Goal: Task Accomplishment & Management: Use online tool/utility

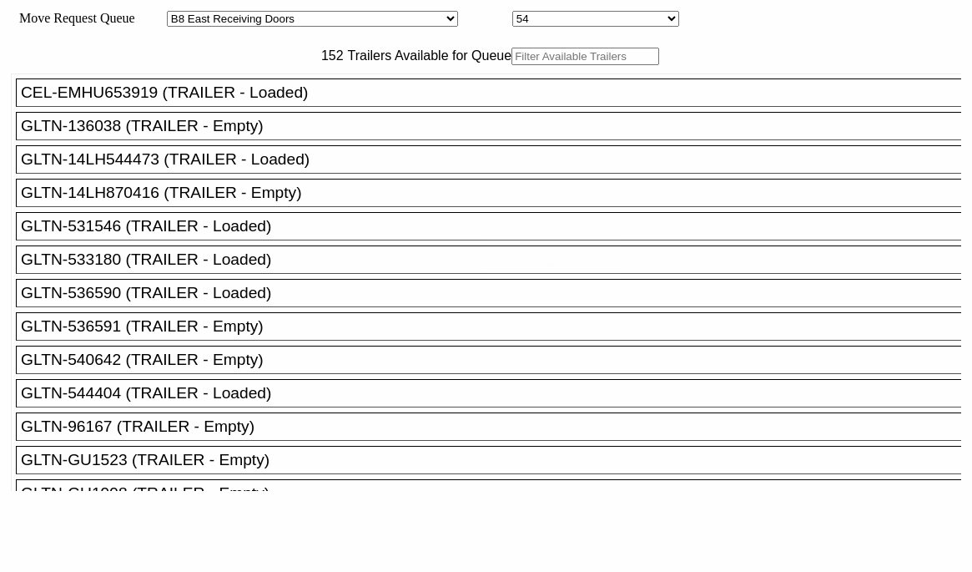
select select "536"
select select "8222"
drag, startPoint x: 0, startPoint y: 0, endPoint x: 260, endPoint y: 98, distance: 278.2
click at [512, 65] on input "text" at bounding box center [586, 57] width 148 height 18
paste input "STTU433260"
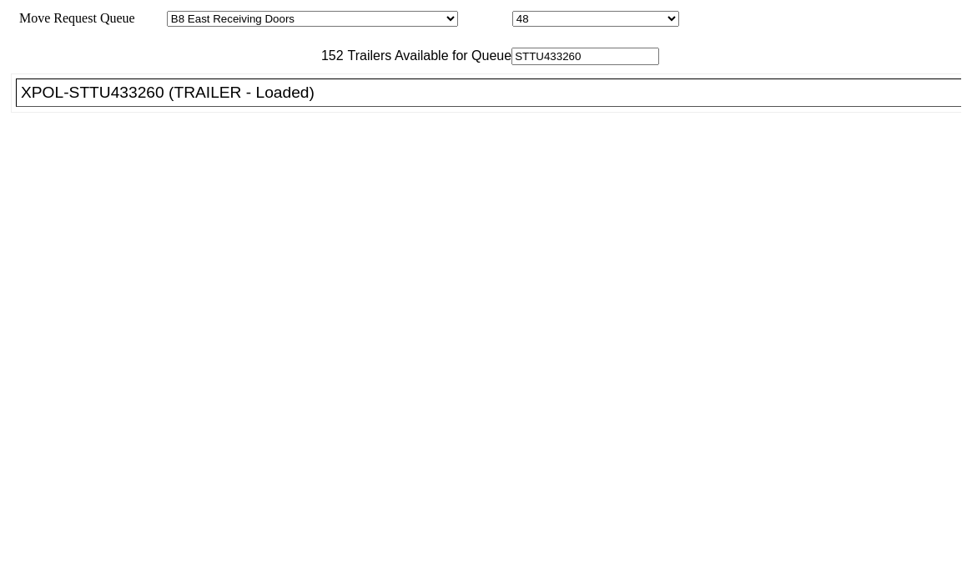
type input "STTU433260"
click at [281, 102] on div "XPOL-STTU433260 (TRAILER - Loaded)" at bounding box center [496, 92] width 951 height 18
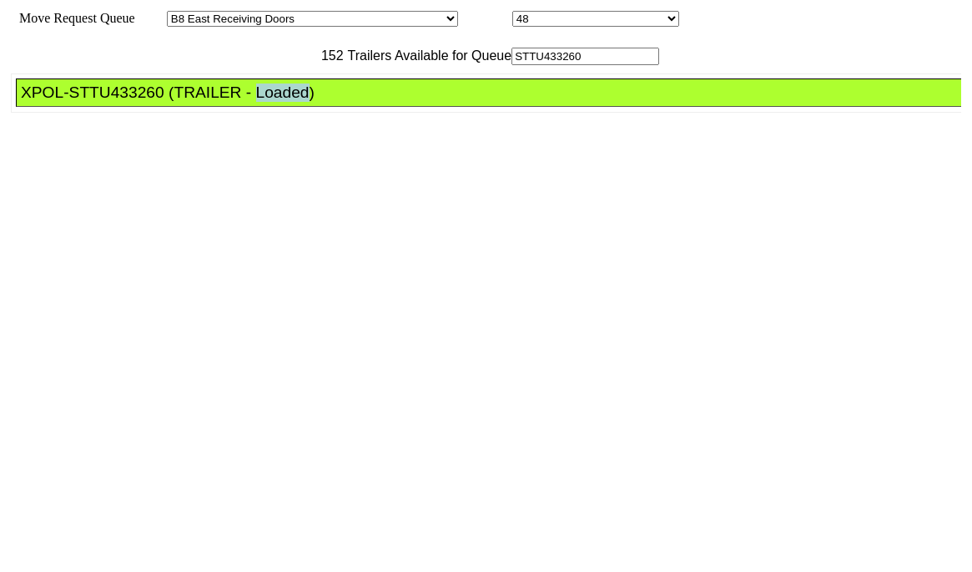
click at [281, 102] on div "XPOL-STTU433260 (TRAILER - Loaded)" at bounding box center [496, 92] width 951 height 18
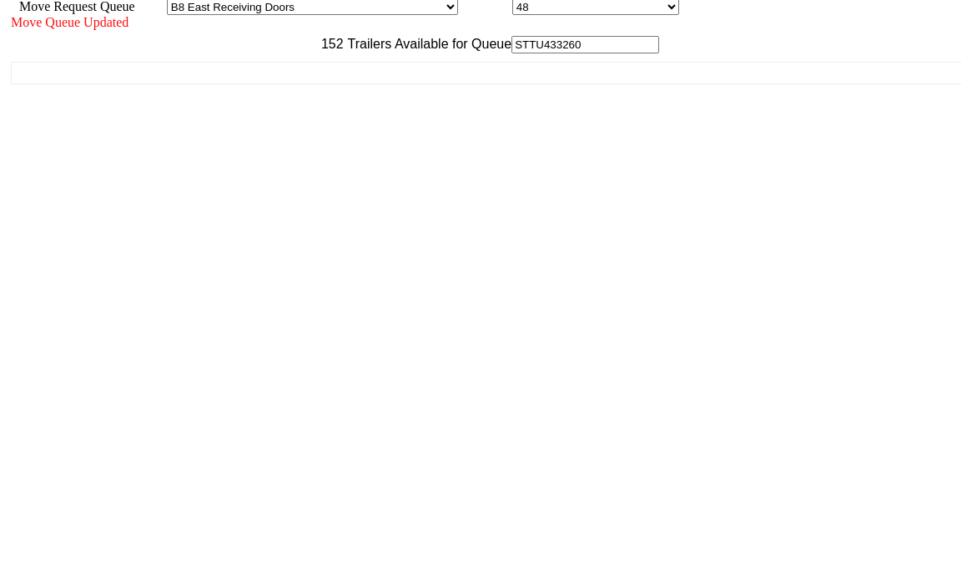
scroll to position [15, 0]
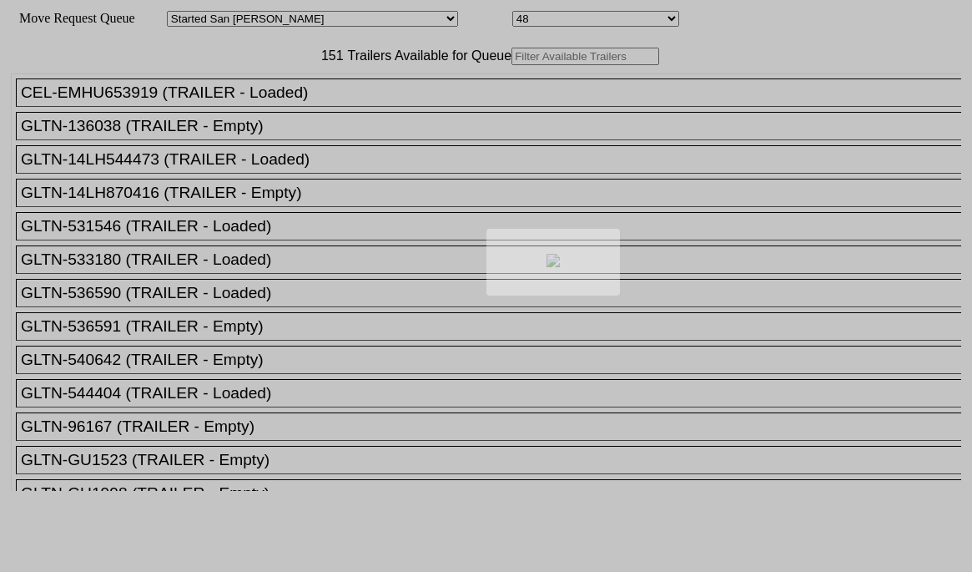
drag, startPoint x: 239, startPoint y: 102, endPoint x: 245, endPoint y: 93, distance: 10.7
click at [244, 96] on div at bounding box center [486, 286] width 972 height 572
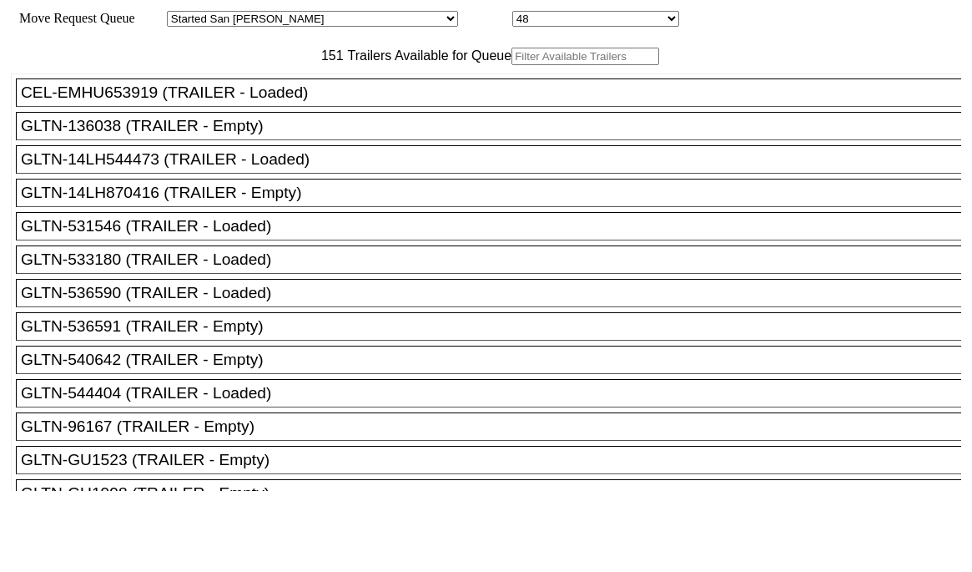
click at [512, 65] on input "text" at bounding box center [586, 57] width 148 height 18
paste input "155067"
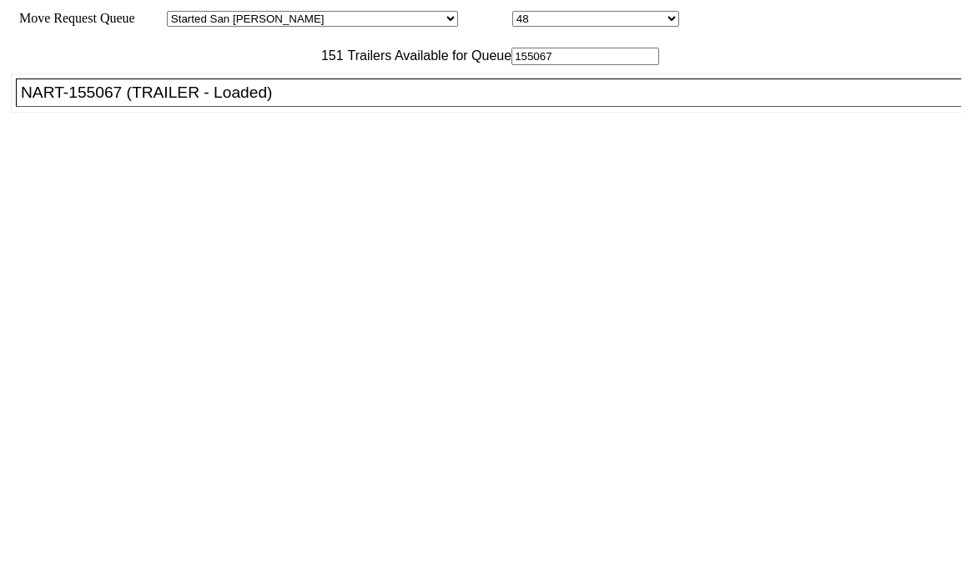
type input "155067"
click at [224, 102] on div "NART-155067 (TRAILER - Loaded)" at bounding box center [496, 92] width 951 height 18
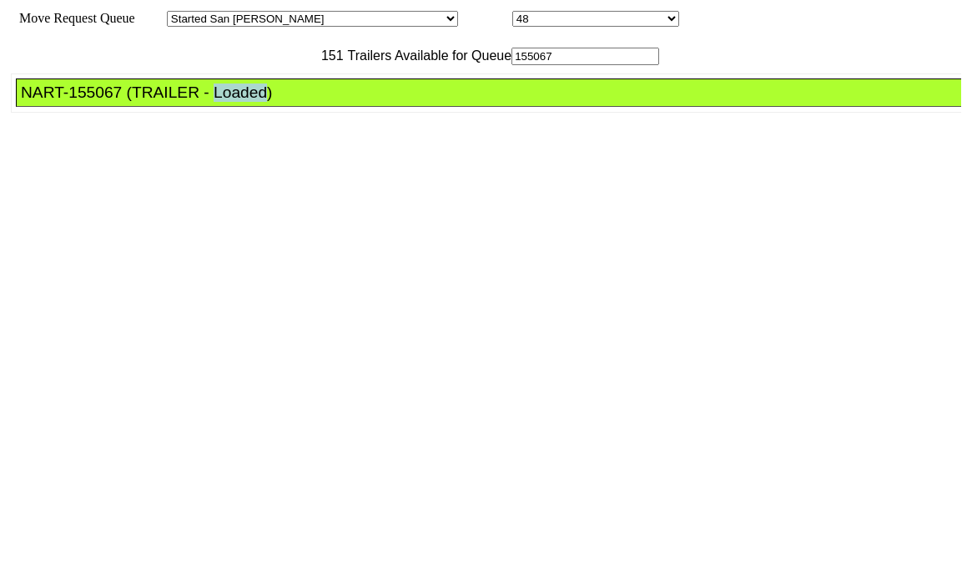
drag, startPoint x: 224, startPoint y: 129, endPoint x: 544, endPoint y: 235, distance: 337.6
click at [223, 102] on div "NART-155067 (TRAILER - Loaded)" at bounding box center [496, 92] width 951 height 18
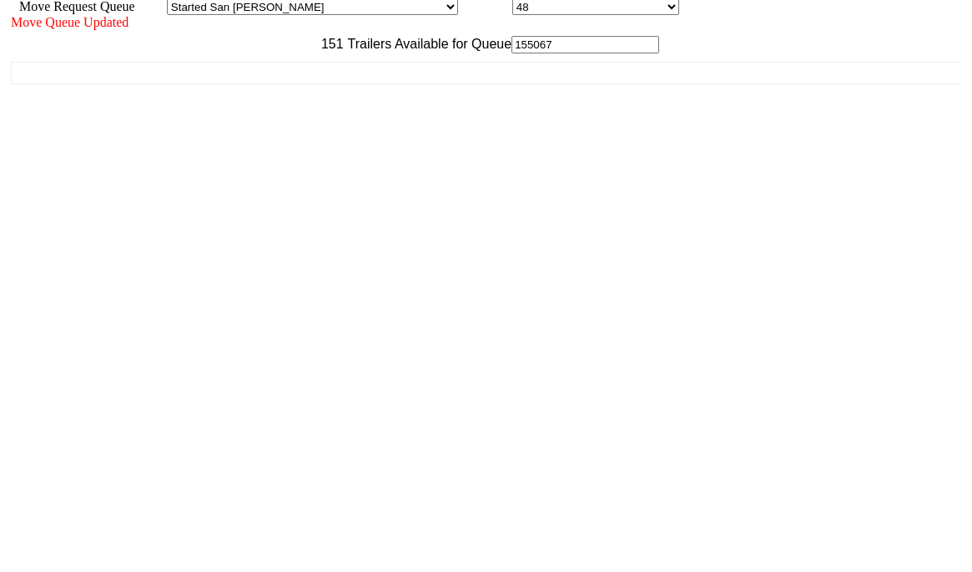
scroll to position [15, 0]
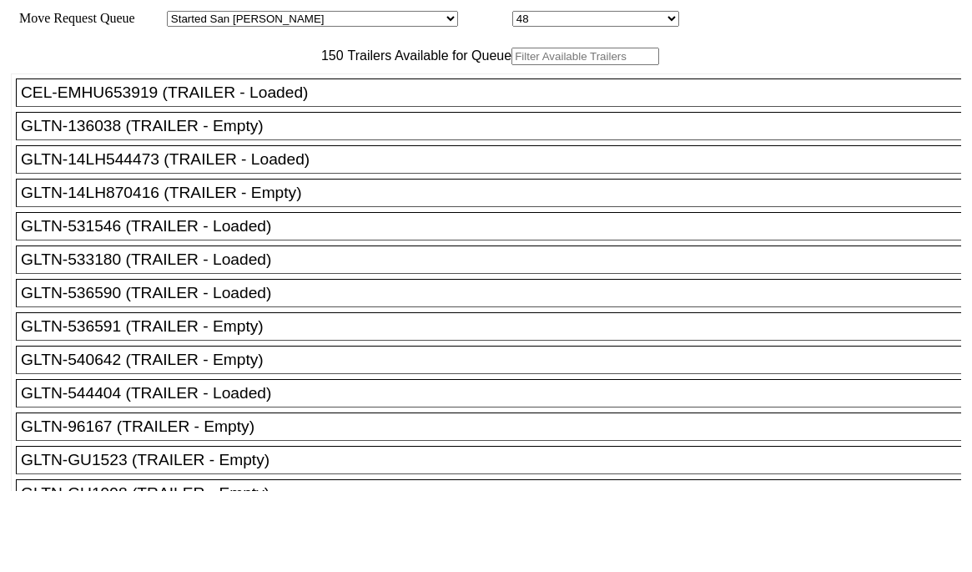
click at [512, 65] on input "text" at bounding box center [586, 57] width 148 height 18
paste input "DFSU7117564"
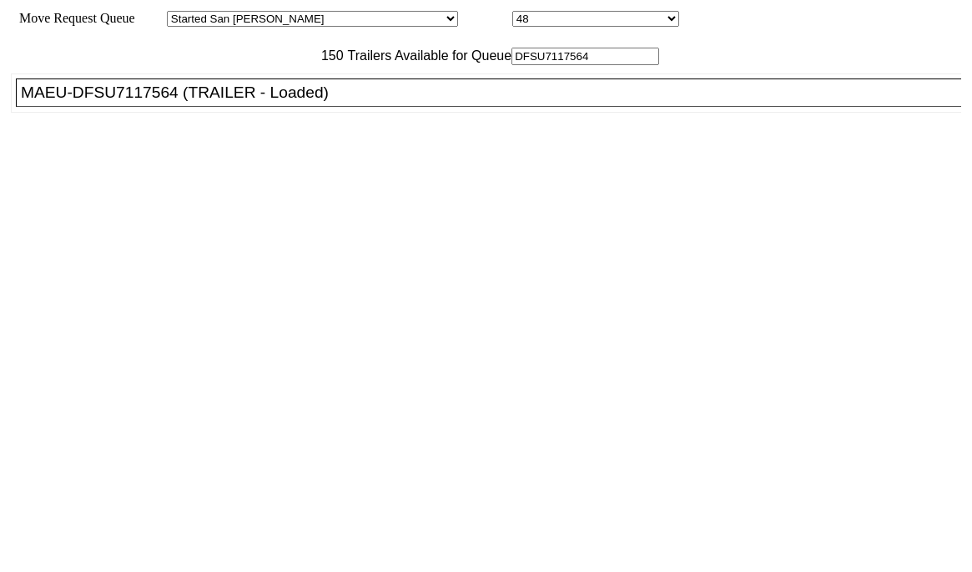
type input "DFSU7117564"
click at [269, 102] on div "MAEU-DFSU7117564 (TRAILER - Loaded)" at bounding box center [496, 92] width 951 height 18
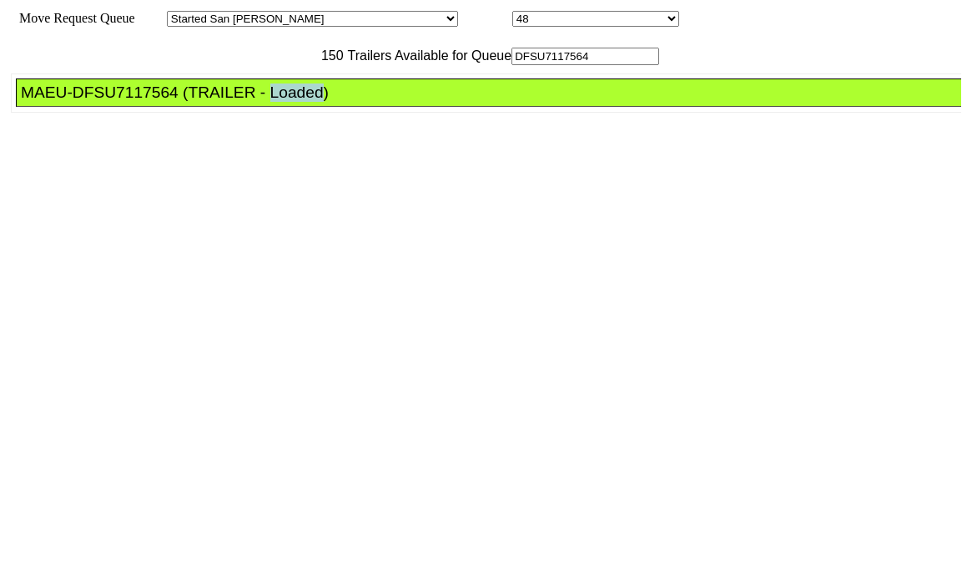
click at [269, 102] on div "MAEU-DFSU7117564 (TRAILER - Loaded)" at bounding box center [496, 92] width 951 height 18
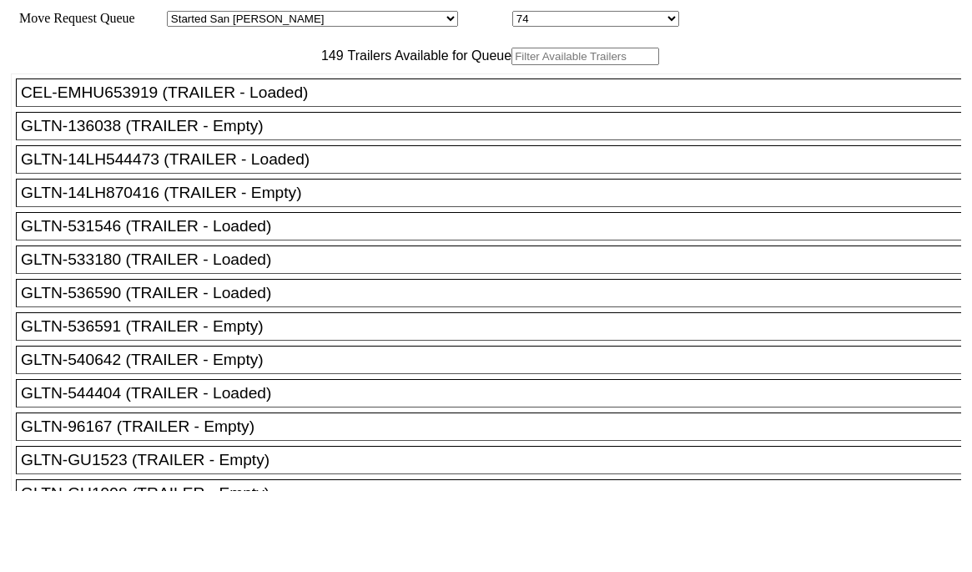
click at [512, 65] on input "text" at bounding box center [586, 57] width 148 height 18
paste input "230125"
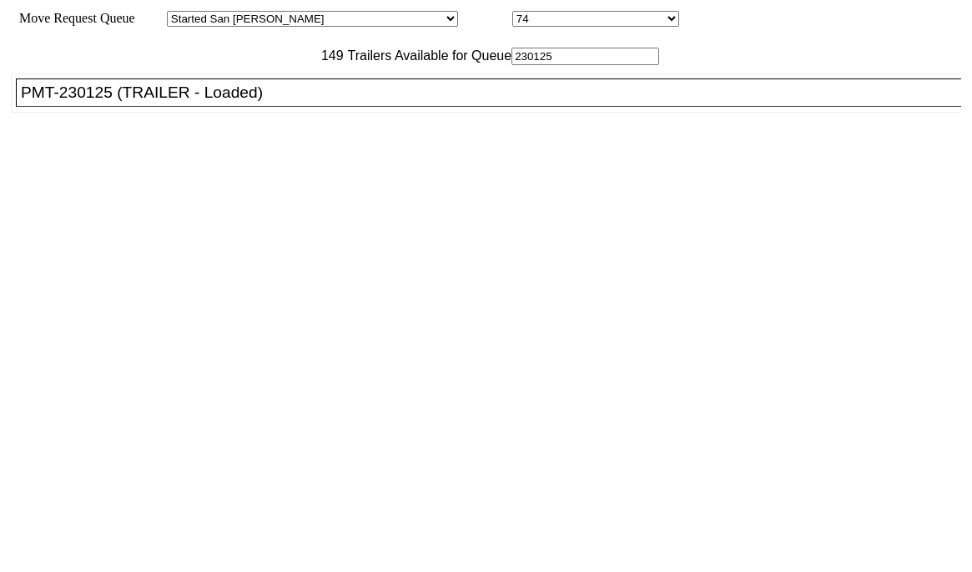
type input "230125"
click at [232, 102] on div "PMT-230125 (TRAILER - Loaded)" at bounding box center [496, 92] width 951 height 18
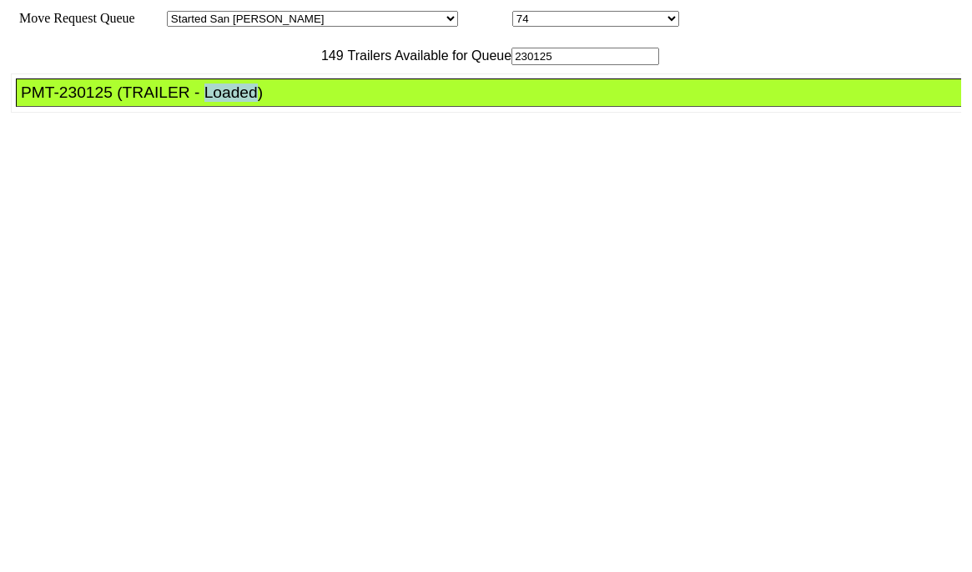
click at [232, 102] on div "PMT-230125 (TRAILER - Loaded)" at bounding box center [496, 92] width 951 height 18
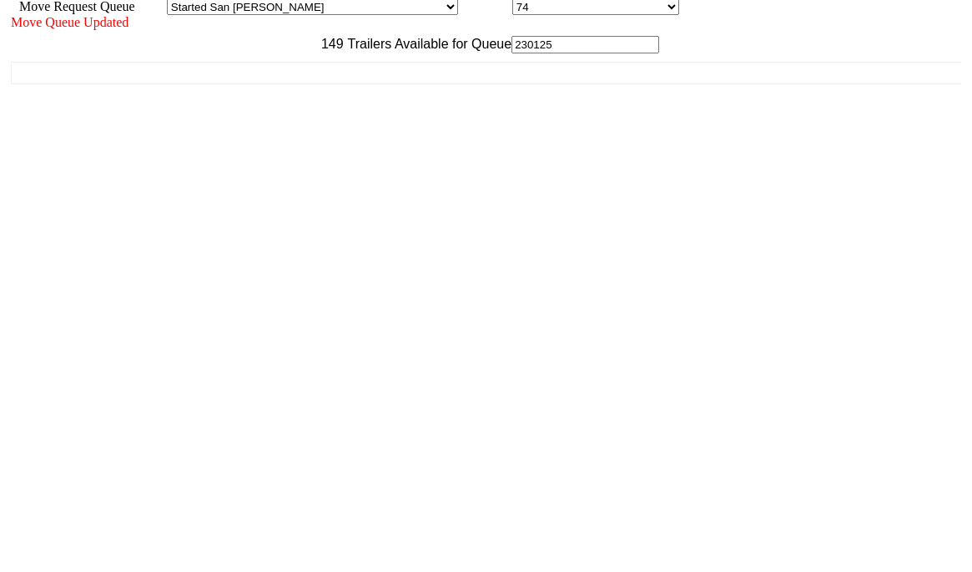
scroll to position [15, 0]
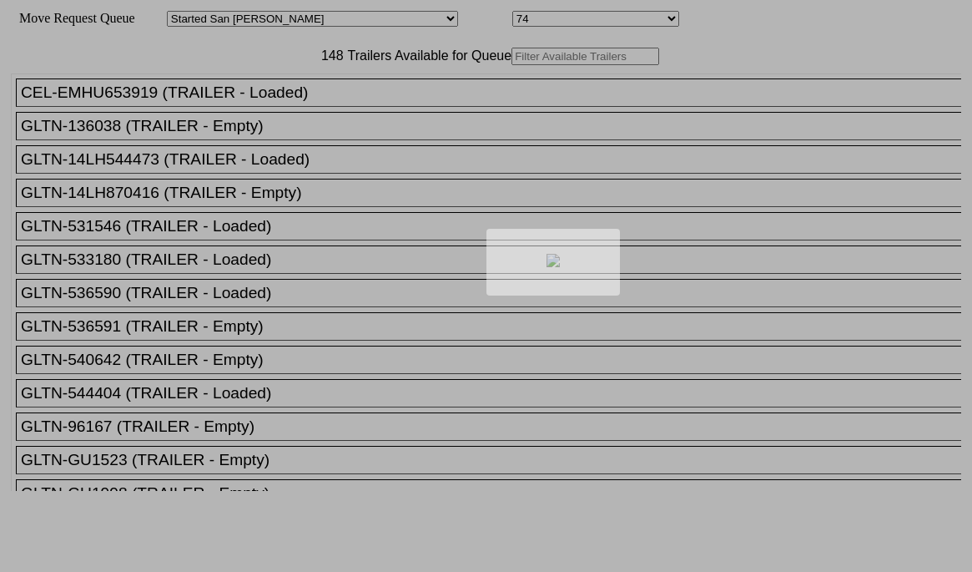
click at [281, 78] on div at bounding box center [486, 286] width 972 height 572
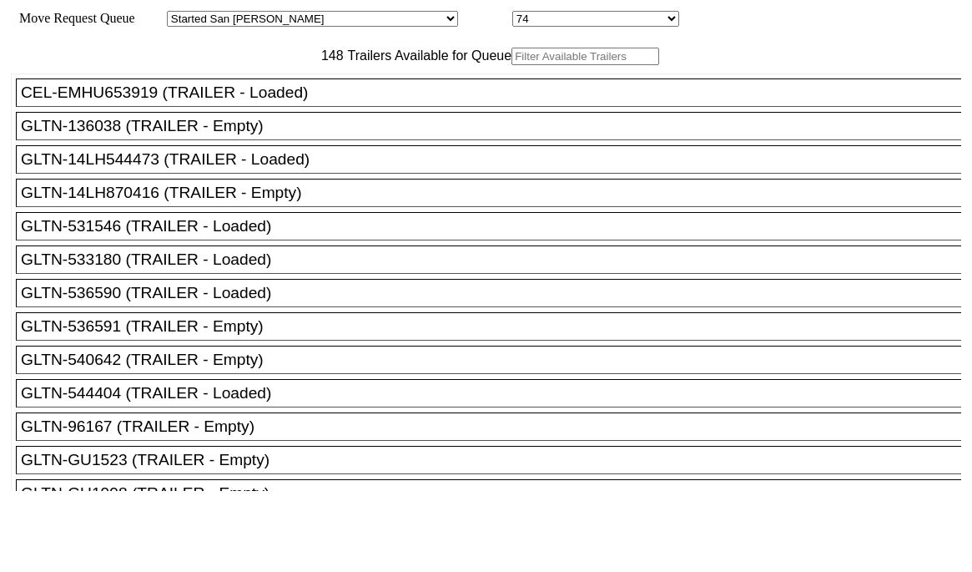
click at [512, 65] on input "text" at bounding box center [586, 57] width 148 height 18
paste input "240001"
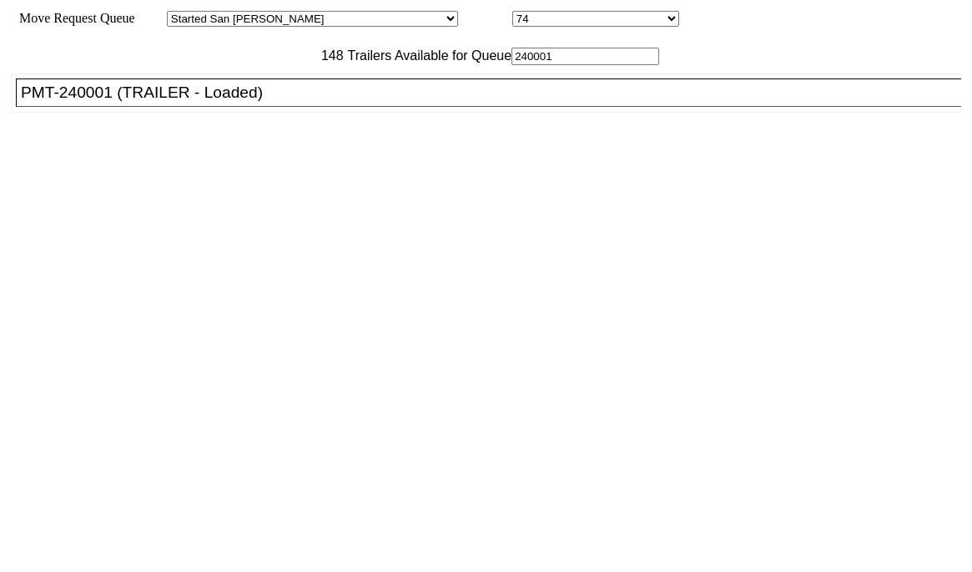
type input "240001"
click at [285, 107] on li "PMT-240001 (TRAILER - Loaded)" at bounding box center [496, 92] width 961 height 28
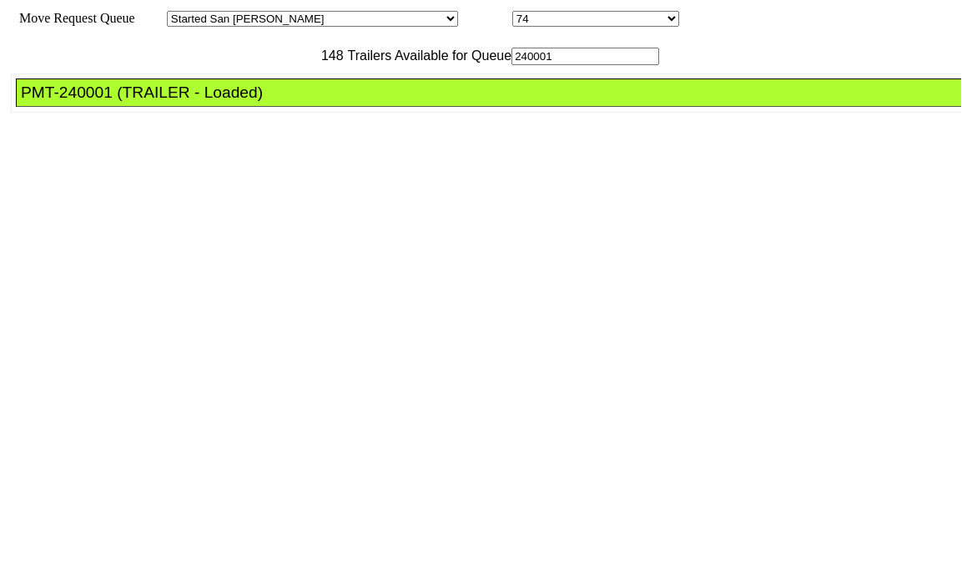
click at [285, 107] on li "PMT-240001 (TRAILER - Loaded)" at bounding box center [496, 92] width 961 height 28
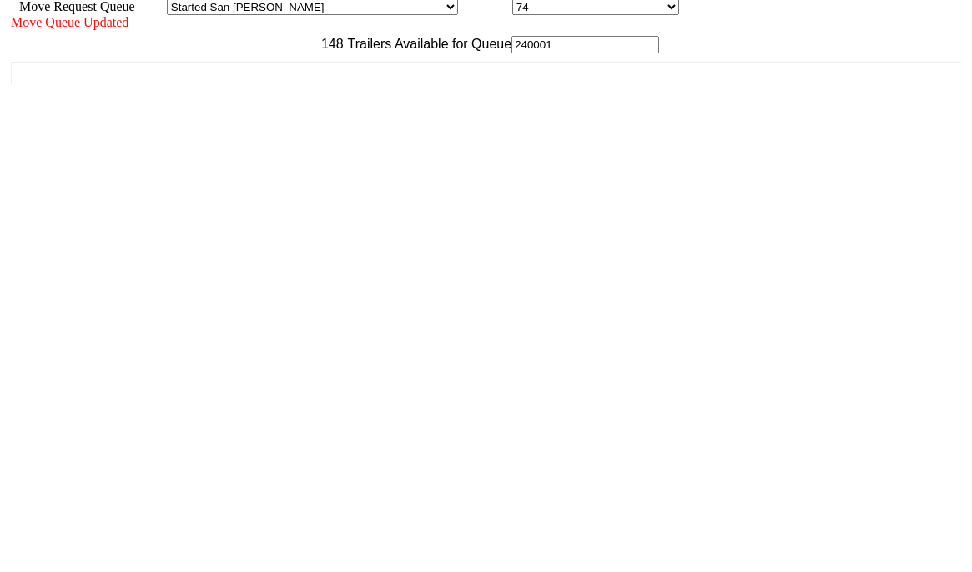
scroll to position [15, 0]
